Goal: Transaction & Acquisition: Purchase product/service

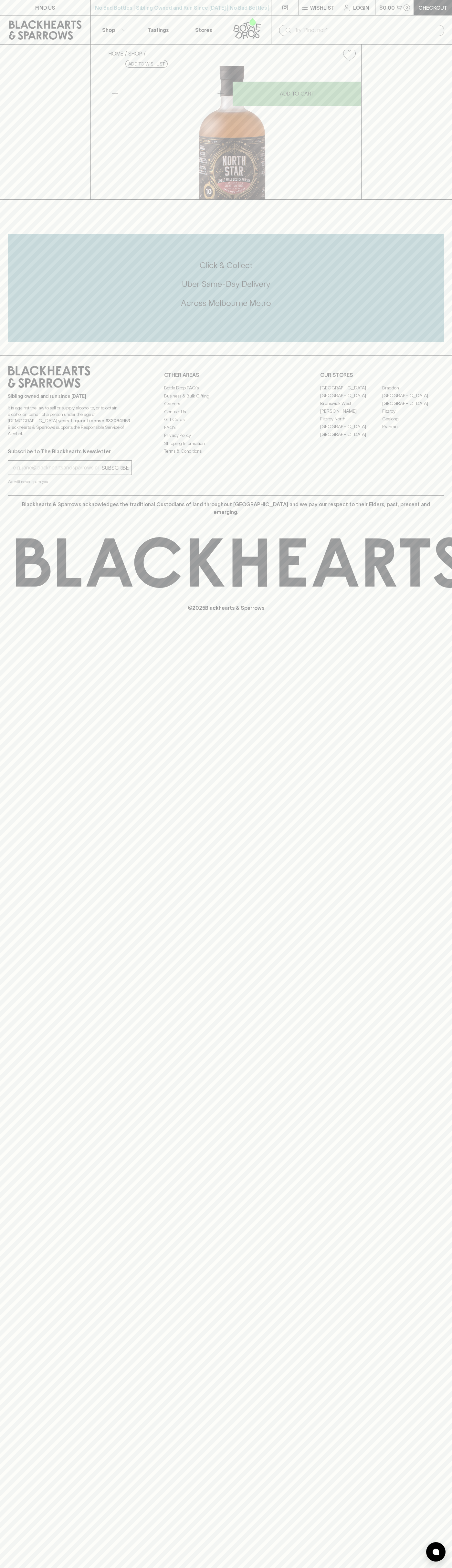
click at [396, 1] on button "$0.00 0" at bounding box center [394, 7] width 38 height 15
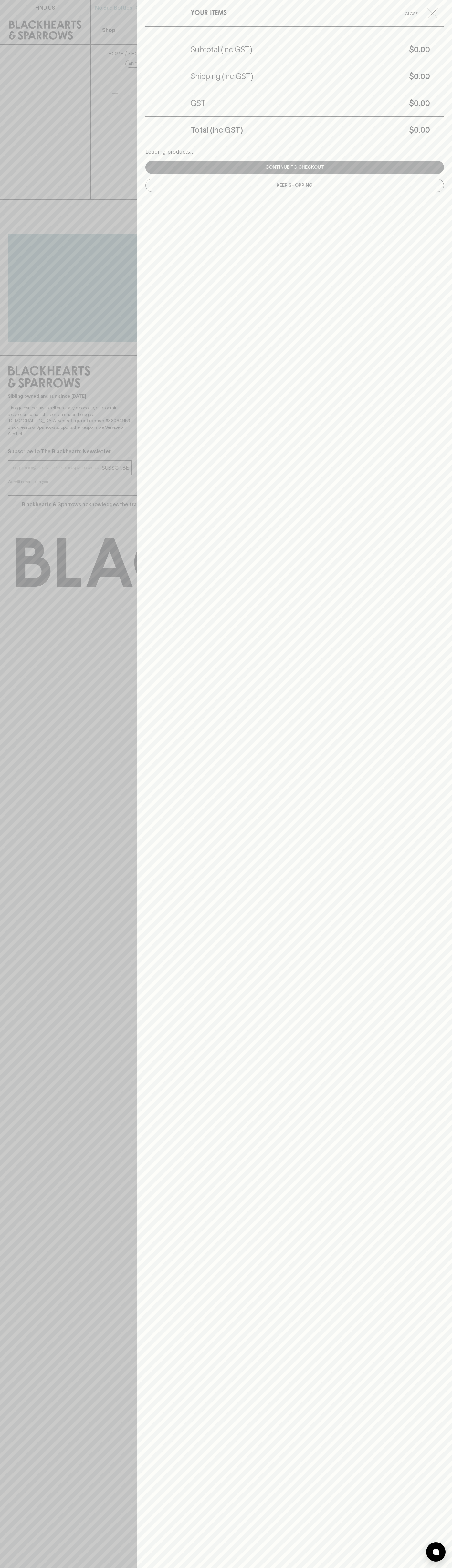
click at [442, 741] on div "YOUR ITEMS Close Subtotal (inc GST) $0.00 Shipping (inc GST) $0.00 GST $0.00 To…" at bounding box center [294, 784] width 314 height 1568
click at [319, 1567] on html "FIND US | No Bad Bottles | Sibling Owned and Run Since 2006 | No Bad Bottles | …" at bounding box center [226, 784] width 452 height 1568
click at [24, 1156] on div at bounding box center [226, 784] width 452 height 1568
